Goal: Check status: Check status

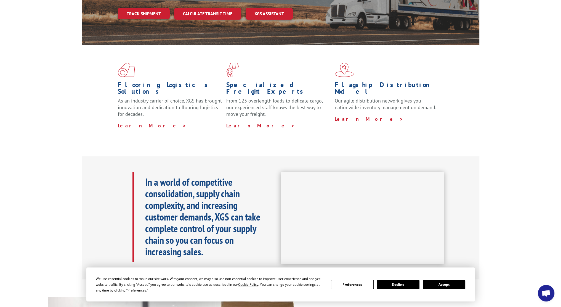
scroll to position [110, 0]
click at [437, 284] on button "Accept" at bounding box center [444, 284] width 42 height 9
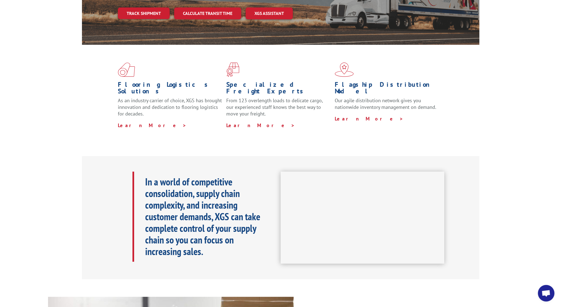
scroll to position [0, 0]
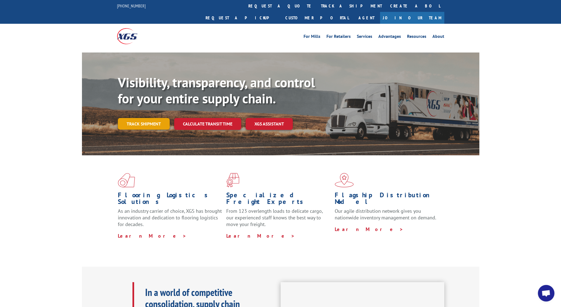
click at [147, 118] on link "Track shipment" at bounding box center [144, 124] width 52 height 12
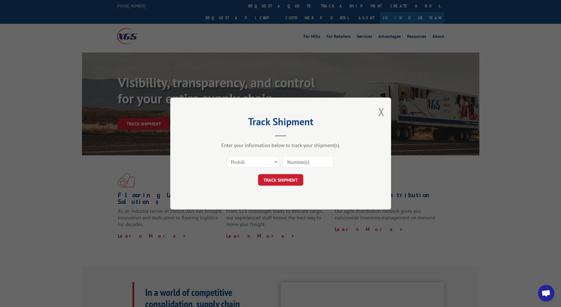
click at [304, 164] on input at bounding box center [308, 162] width 51 height 12
paste input "2557192"
type input "2557192"
click at [301, 176] on button "TRACK SHIPMENT" at bounding box center [280, 180] width 45 height 12
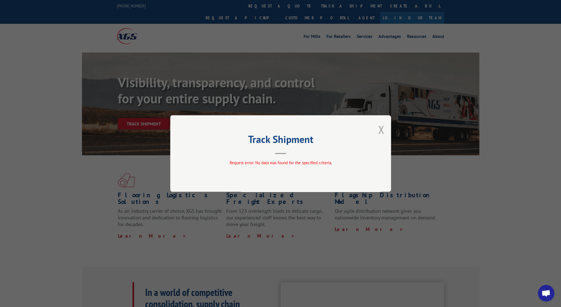
click at [382, 127] on button "Close modal" at bounding box center [381, 129] width 6 height 15
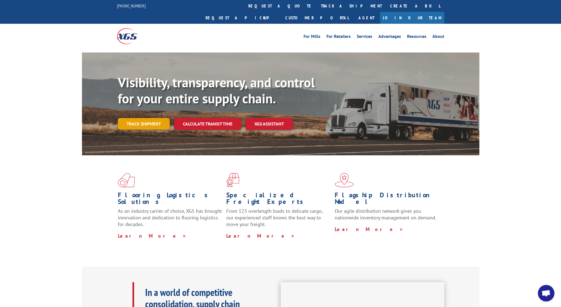
click at [145, 118] on link "Track shipment" at bounding box center [144, 124] width 52 height 12
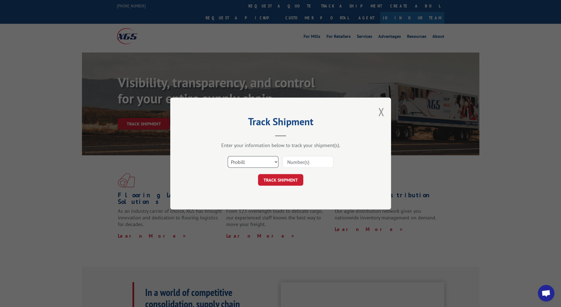
click at [276, 161] on select "Select category... Probill BOL PO" at bounding box center [253, 162] width 51 height 12
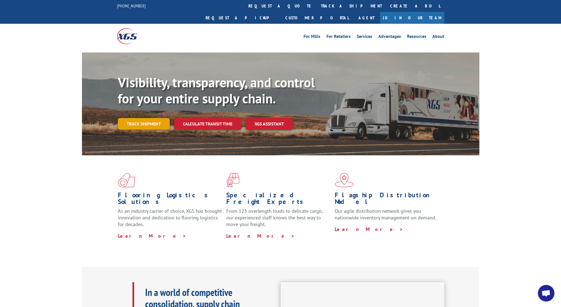
click at [152, 118] on link "Track shipment" at bounding box center [144, 124] width 52 height 12
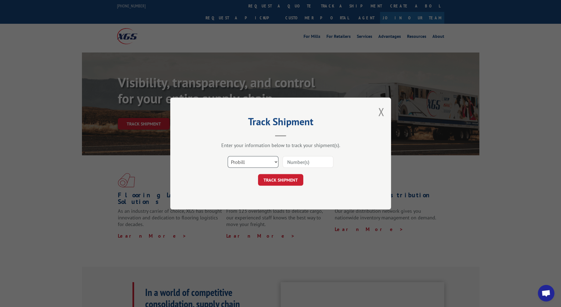
click at [275, 163] on select "Select category... Probill BOL PO" at bounding box center [253, 162] width 51 height 12
click at [338, 179] on div "TRACK SHIPMENT" at bounding box center [281, 180] width 166 height 12
click at [382, 113] on button "Close modal" at bounding box center [381, 111] width 6 height 15
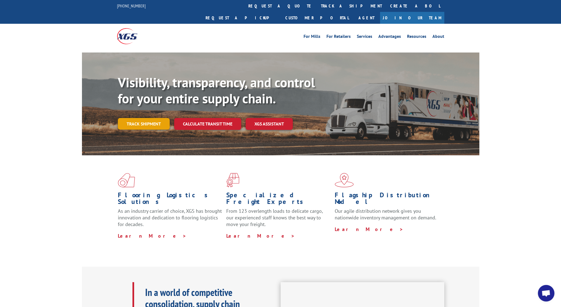
click at [146, 118] on link "Track shipment" at bounding box center [144, 124] width 52 height 12
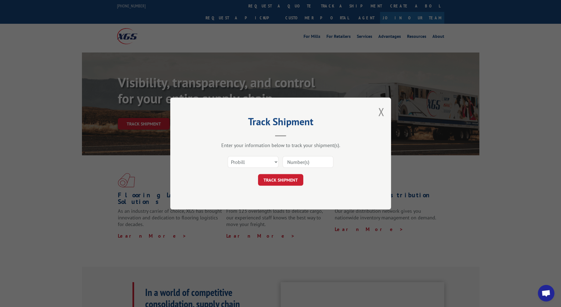
click at [297, 164] on input at bounding box center [308, 162] width 51 height 12
click at [271, 159] on select "Select category... Probill BOL PO" at bounding box center [253, 162] width 51 height 12
click at [228, 156] on select "Select category... Probill BOL PO" at bounding box center [253, 162] width 51 height 12
click at [277, 161] on select "Select category... Probill BOL PO" at bounding box center [253, 162] width 51 height 12
select select "probill"
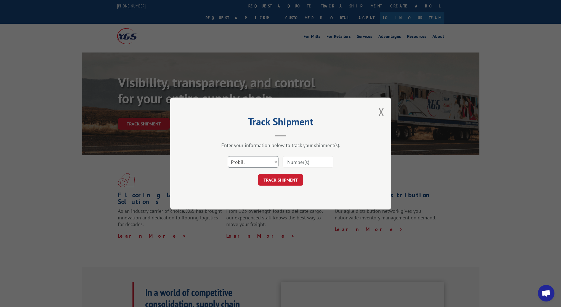
click at [228, 156] on select "Select category... Probill BOL PO" at bounding box center [253, 162] width 51 height 12
click at [288, 163] on input at bounding box center [308, 162] width 51 height 12
paste input "WN32218952"
type input "WN32218952"
click at [287, 180] on button "TRACK SHIPMENT" at bounding box center [280, 180] width 45 height 12
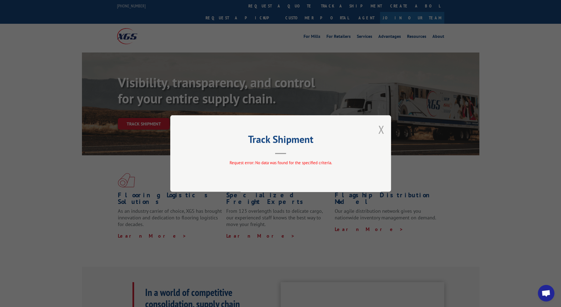
click at [381, 130] on button "Close modal" at bounding box center [381, 129] width 6 height 15
